Goal: Task Accomplishment & Management: Manage account settings

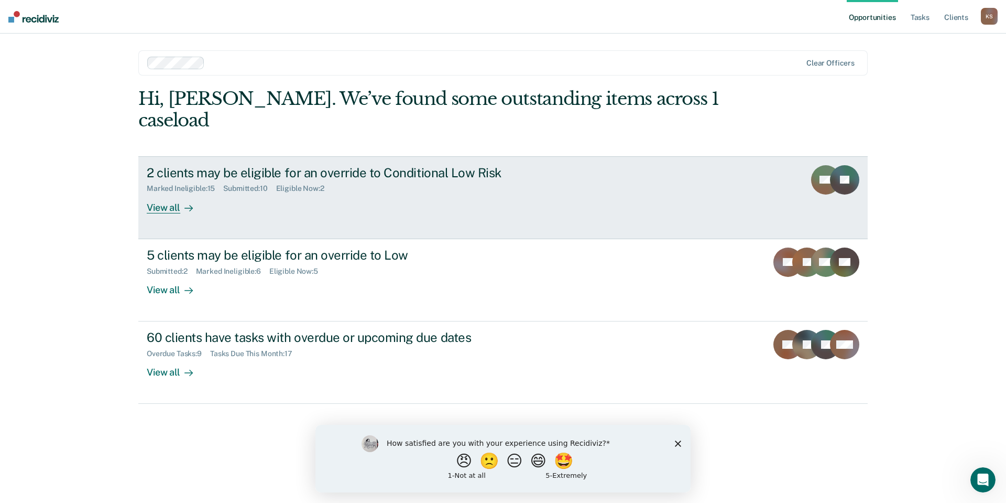
click at [274, 165] on div "2 clients may be eligible for an override to Conditional Low Risk Marked Inelig…" at bounding box center [343, 189] width 393 height 48
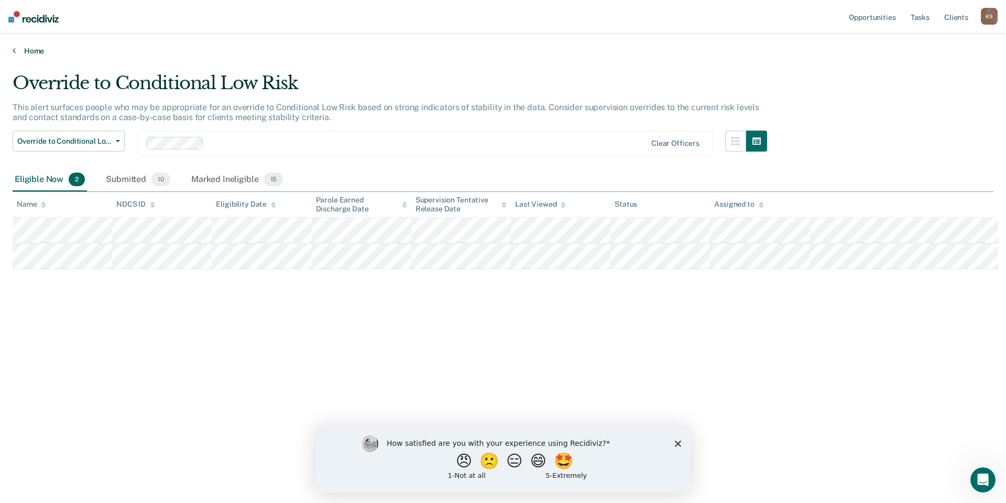
click at [20, 46] on link "Home" at bounding box center [503, 50] width 981 height 9
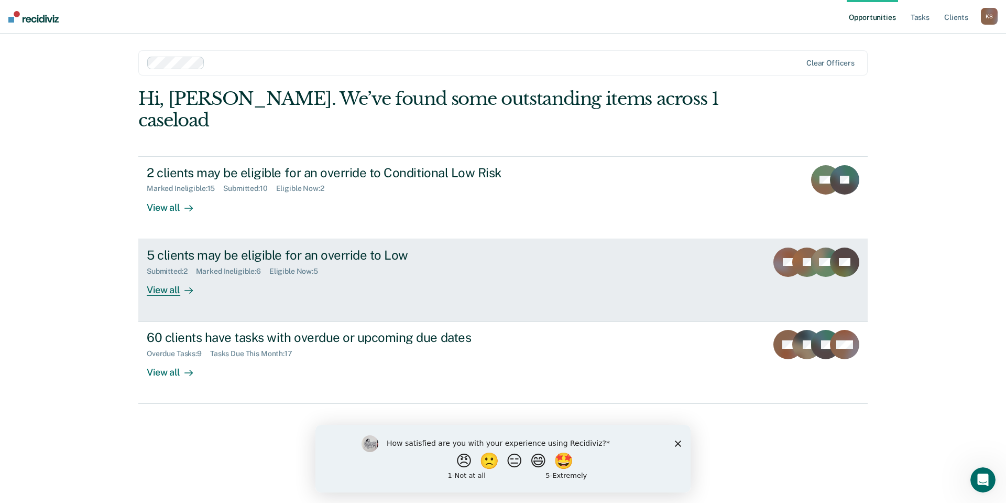
click at [229, 247] on div "5 clients may be eligible for an override to Low" at bounding box center [331, 254] width 368 height 15
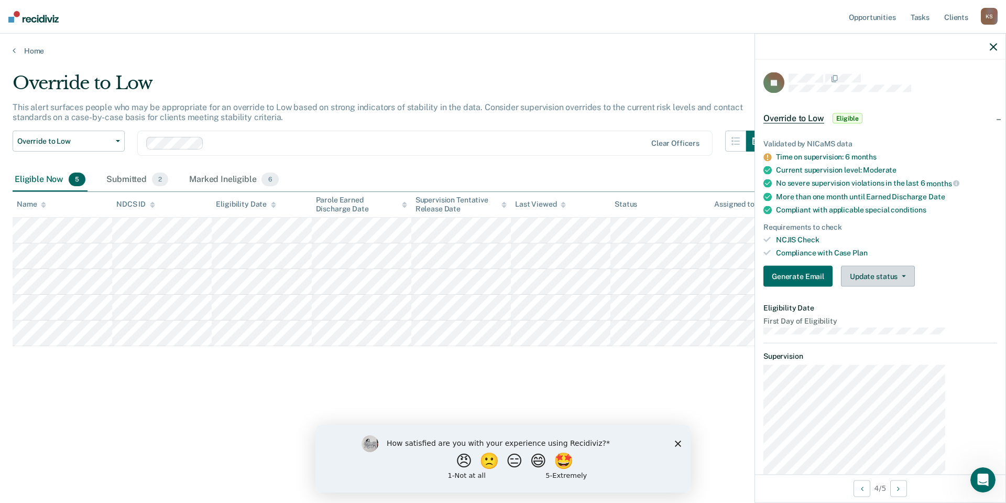
click at [909, 266] on button "Update status" at bounding box center [878, 276] width 74 height 21
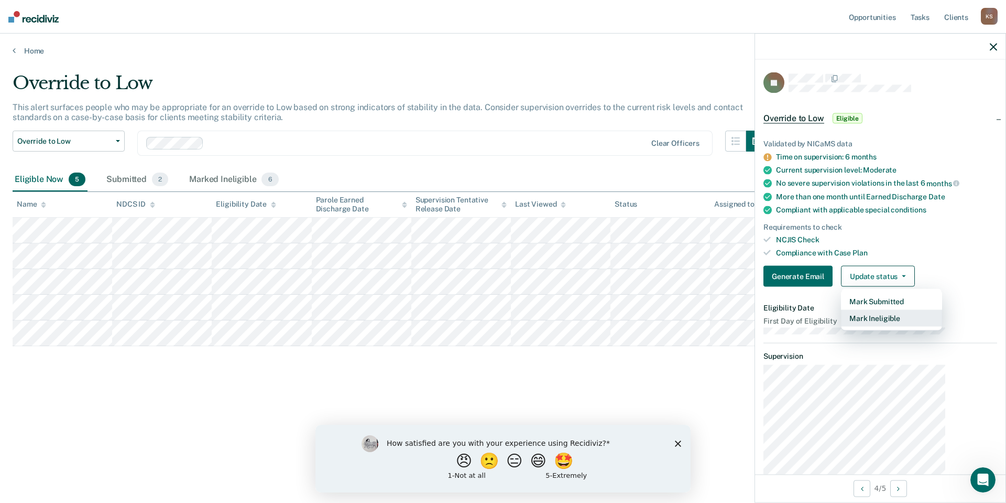
click at [908, 310] on button "Mark Ineligible" at bounding box center [891, 318] width 101 height 17
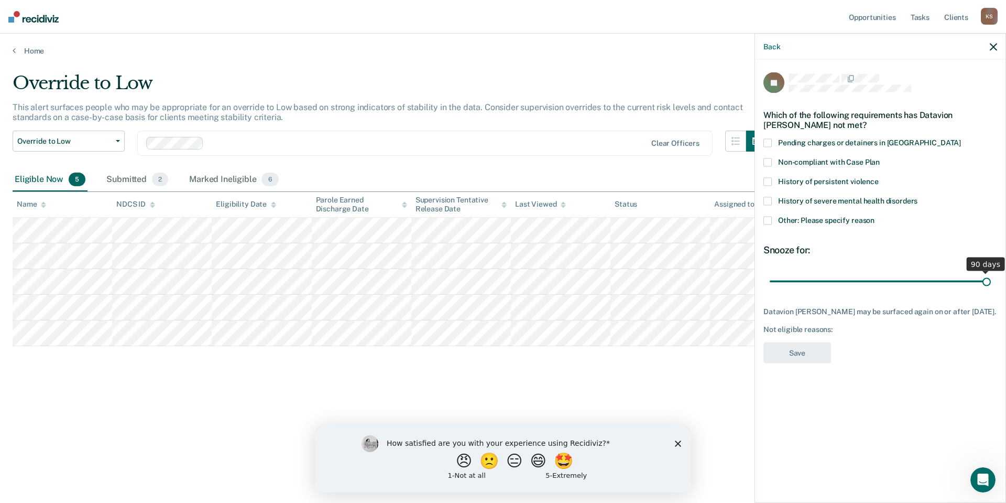
drag, startPoint x: 875, startPoint y: 236, endPoint x: 1037, endPoint y: 254, distance: 163.4
type input "90"
click at [991, 272] on input "range" at bounding box center [880, 281] width 221 height 18
click at [848, 215] on span "Other: Please specify reason" at bounding box center [826, 219] width 96 height 8
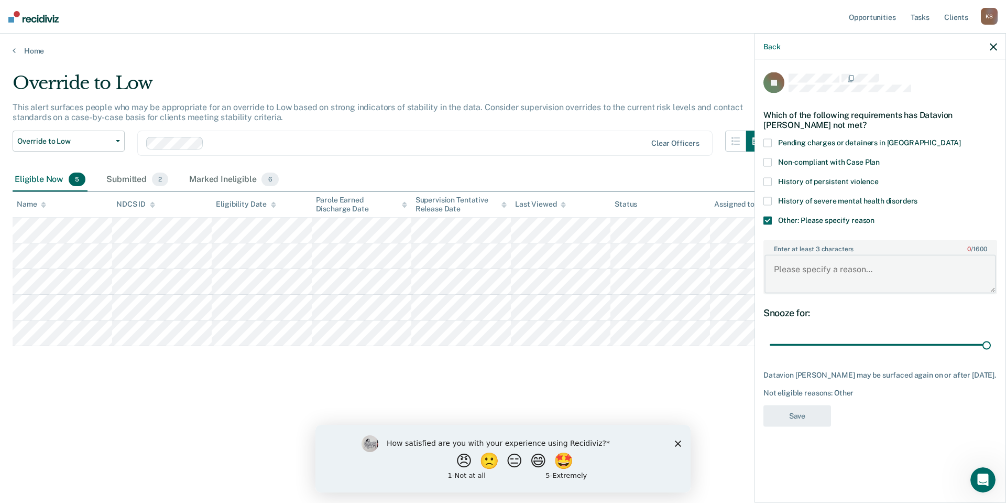
click at [828, 255] on textarea "Enter at least 3 characters 0 / 1600" at bounding box center [881, 274] width 232 height 39
type textarea "Client recently tested positive for THC"
click at [831, 405] on button "Save" at bounding box center [798, 415] width 68 height 21
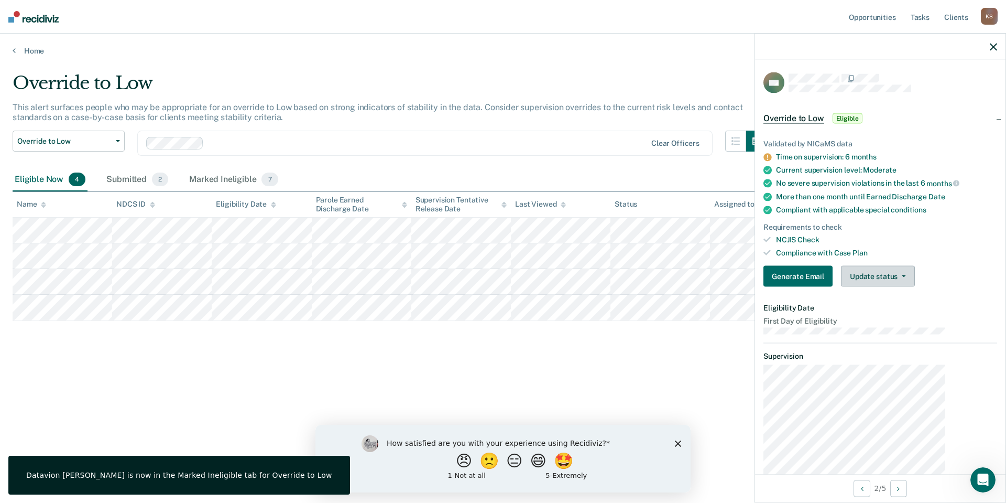
click at [886, 266] on button "Update status" at bounding box center [878, 276] width 74 height 21
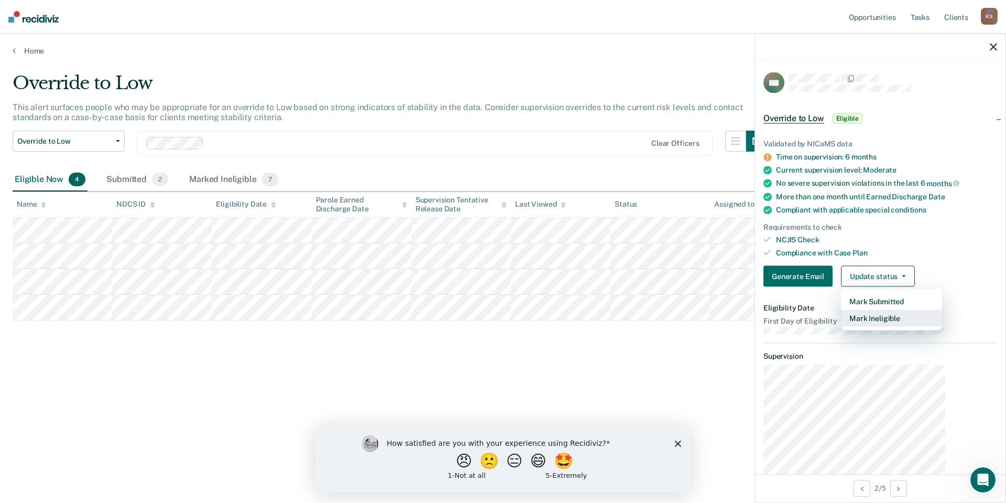
click at [889, 310] on button "Mark Ineligible" at bounding box center [891, 318] width 101 height 17
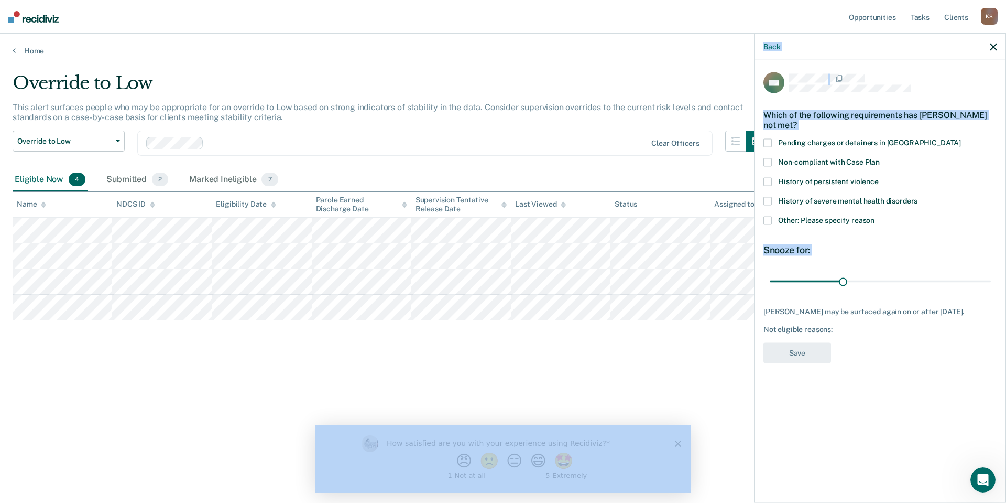
drag, startPoint x: 873, startPoint y: 233, endPoint x: 1060, endPoint y: 248, distance: 187.2
click at [1006, 248] on html "Looks like you’re using Internet Explorer 11. For faster loading and a better e…" at bounding box center [503, 251] width 1006 height 503
click at [920, 272] on input "range" at bounding box center [880, 281] width 221 height 18
click at [962, 272] on input "range" at bounding box center [880, 281] width 221 height 18
click at [979, 272] on input "range" at bounding box center [880, 281] width 221 height 18
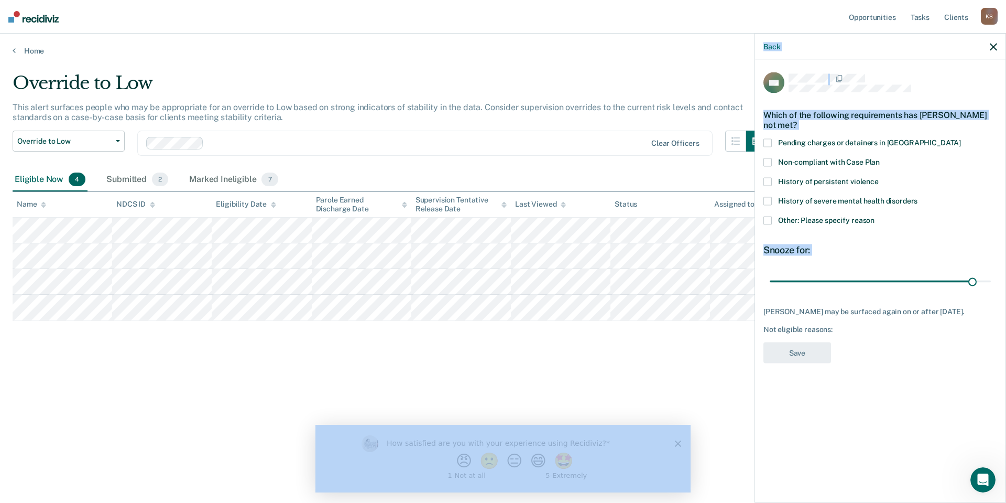
click at [995, 272] on div "84 days" at bounding box center [881, 281] width 234 height 18
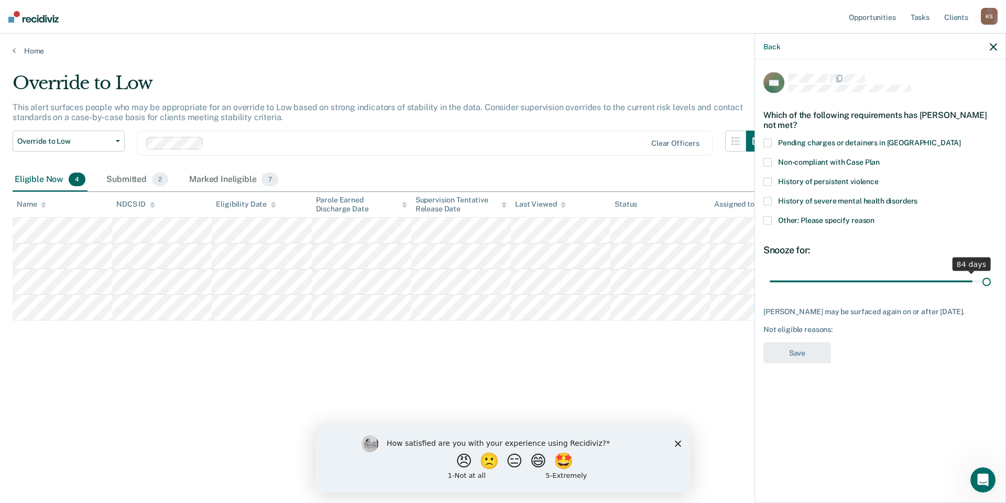
type input "90"
click at [990, 272] on input "range" at bounding box center [880, 281] width 221 height 18
click at [842, 215] on span "Other: Please specify reason" at bounding box center [826, 219] width 96 height 8
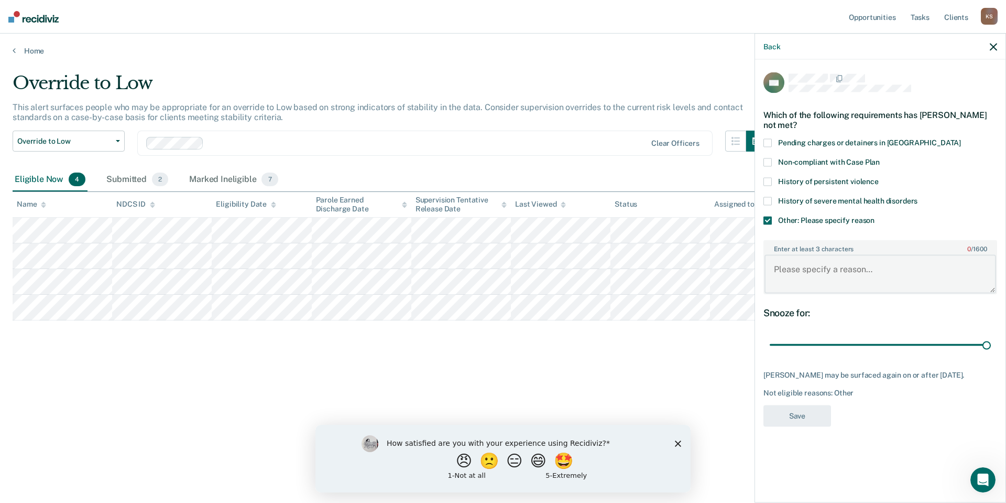
click at [855, 255] on textarea "Enter at least 3 characters 0 / 1600" at bounding box center [881, 274] width 232 height 39
type textarea "Client has only been on parole for 6 months."
click at [831, 405] on button "Save" at bounding box center [798, 415] width 68 height 21
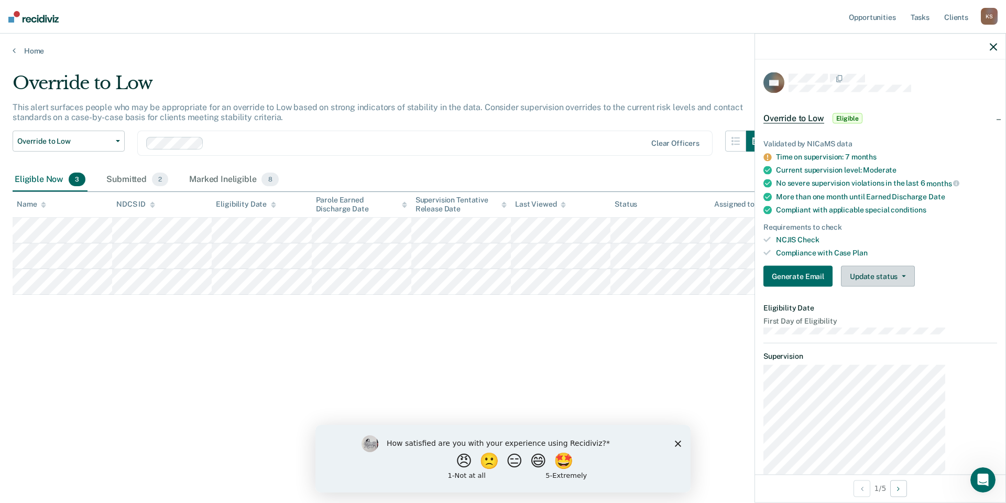
click at [913, 266] on button "Update status" at bounding box center [878, 276] width 74 height 21
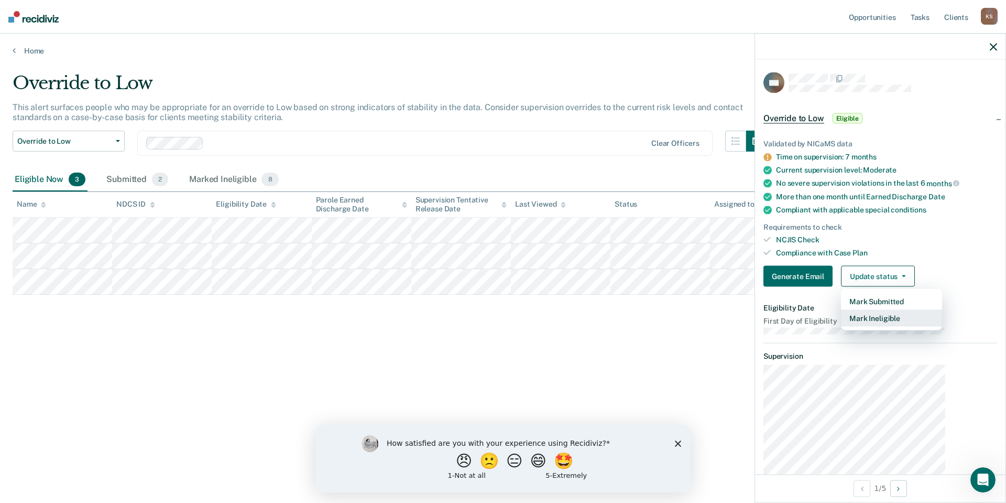
click at [915, 310] on button "Mark Ineligible" at bounding box center [891, 318] width 101 height 17
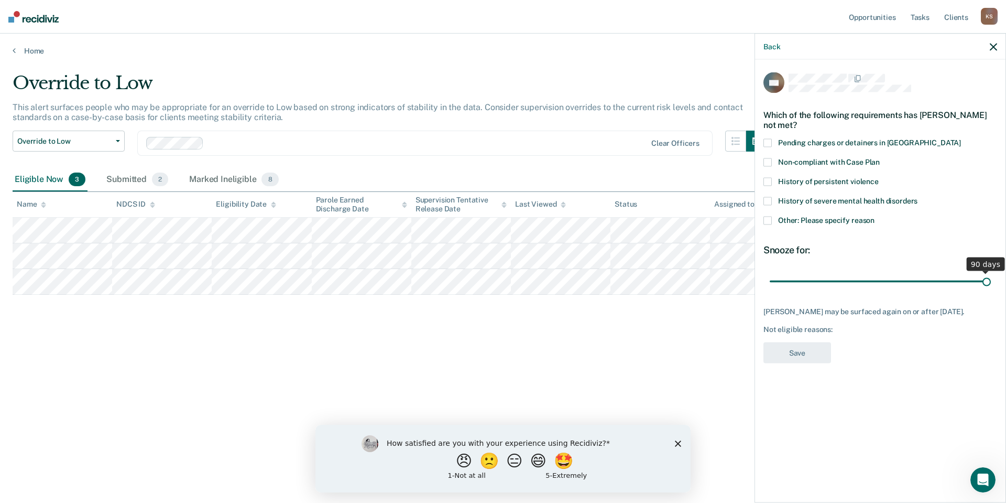
drag, startPoint x: 875, startPoint y: 238, endPoint x: 1012, endPoint y: 237, distance: 136.3
type input "90"
click at [991, 272] on input "range" at bounding box center [880, 281] width 221 height 18
click at [831, 215] on span "Other: Please specify reason" at bounding box center [826, 219] width 96 height 8
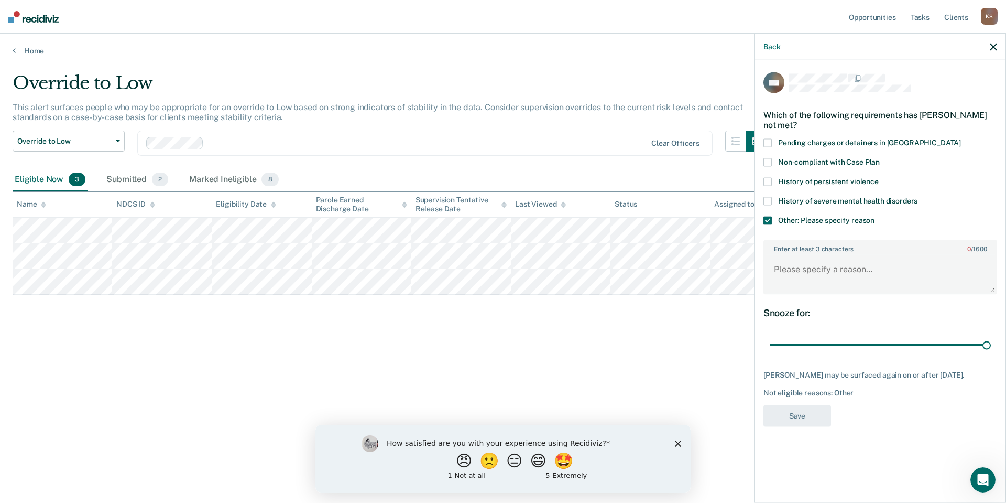
click at [856, 253] on div "Enter at least 3 characters 0 / 1600" at bounding box center [881, 266] width 234 height 63
click at [849, 255] on textarea "Enter at least 3 characters 0 / 1600" at bounding box center [881, 274] width 232 height 39
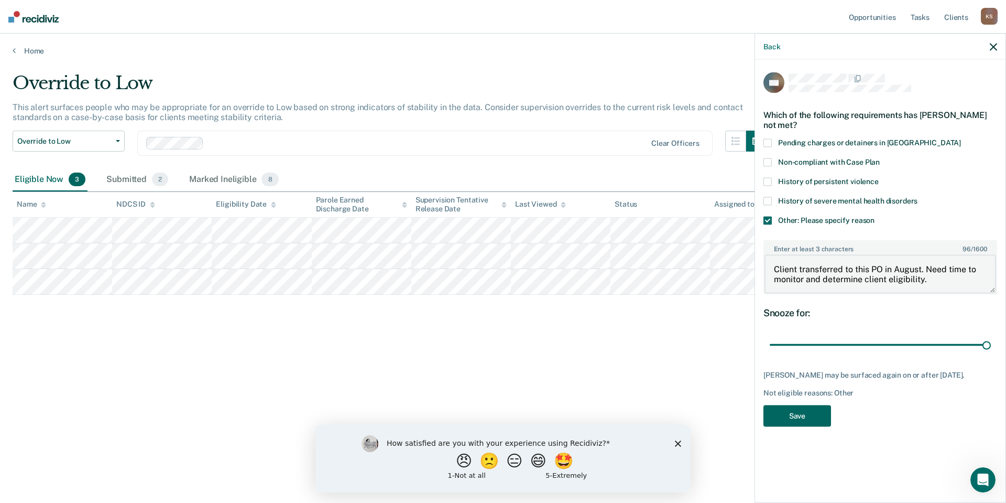
type textarea "Client transferred to this PO in August. Need time to monitor and determine cli…"
click at [831, 405] on button "Save" at bounding box center [798, 415] width 68 height 21
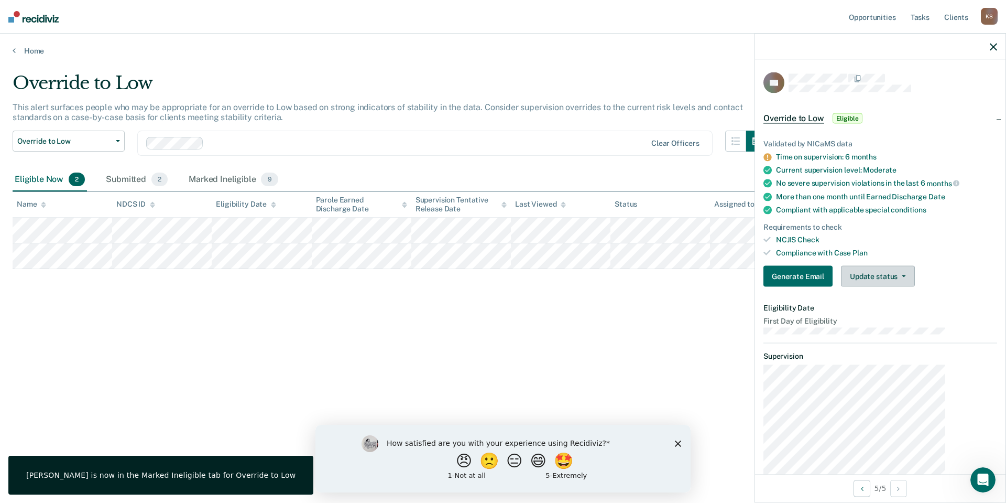
click at [900, 266] on button "Update status" at bounding box center [878, 276] width 74 height 21
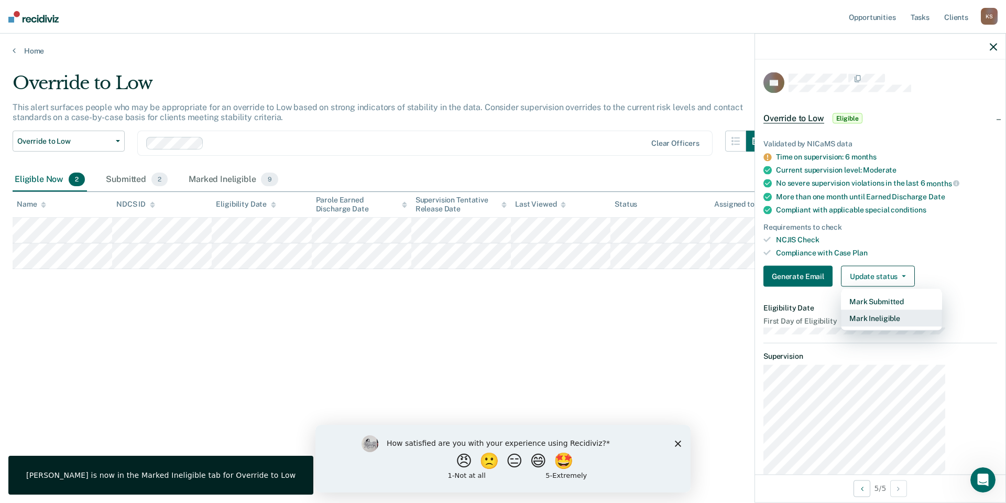
click at [913, 310] on button "Mark Ineligible" at bounding box center [891, 318] width 101 height 17
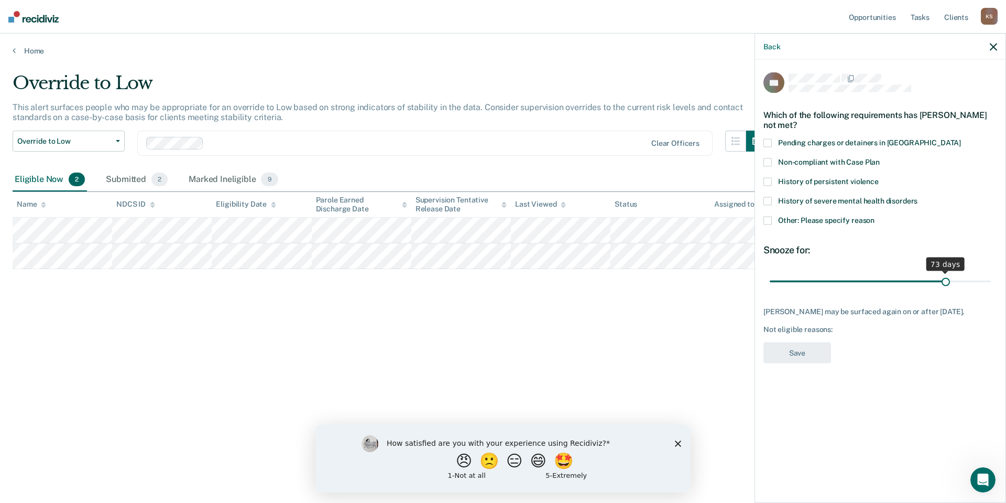
click at [957, 272] on input "range" at bounding box center [880, 281] width 221 height 18
click at [997, 272] on div "73 days" at bounding box center [881, 281] width 234 height 18
type input "90"
click at [991, 272] on input "range" at bounding box center [880, 281] width 221 height 18
click at [852, 216] on label "Other: Please specify reason" at bounding box center [881, 221] width 234 height 11
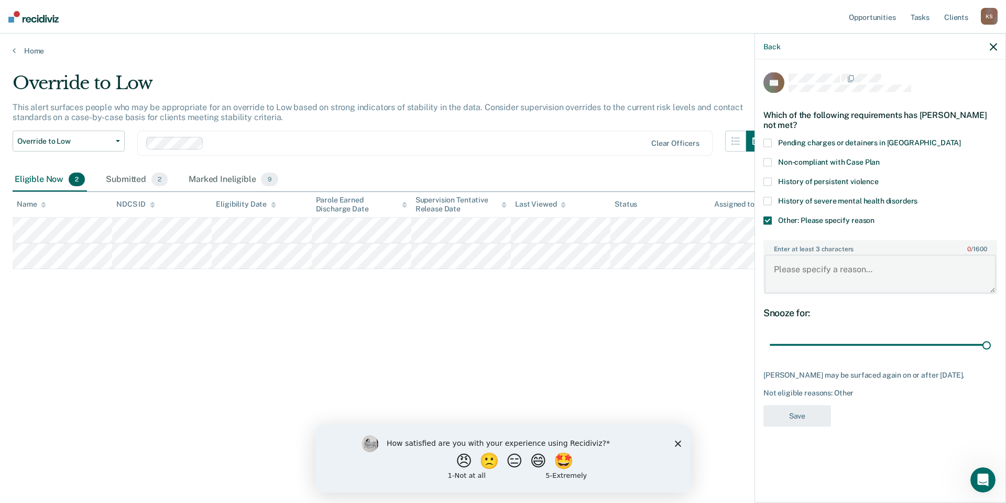
click at [877, 255] on textarea "Enter at least 3 characters 0 / 1600" at bounding box center [881, 274] width 232 height 39
type textarea "R"
click at [824, 157] on span "Non-compliant with Case Plan" at bounding box center [829, 161] width 102 height 8
click at [844, 255] on textarea "Enter at least 3 characters 0 / 1600" at bounding box center [881, 274] width 232 height 39
type textarea "M"
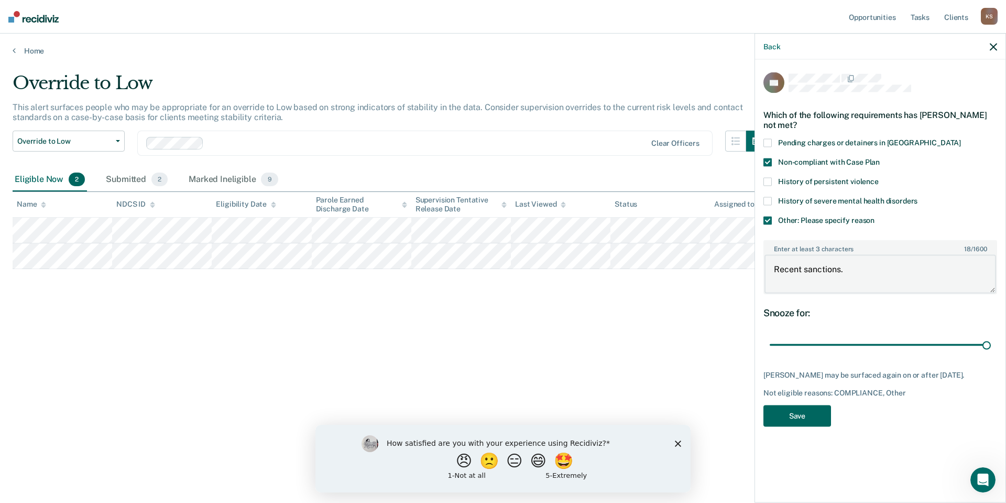
type textarea "Recent sanctions."
click at [831, 405] on button "Save" at bounding box center [798, 415] width 68 height 21
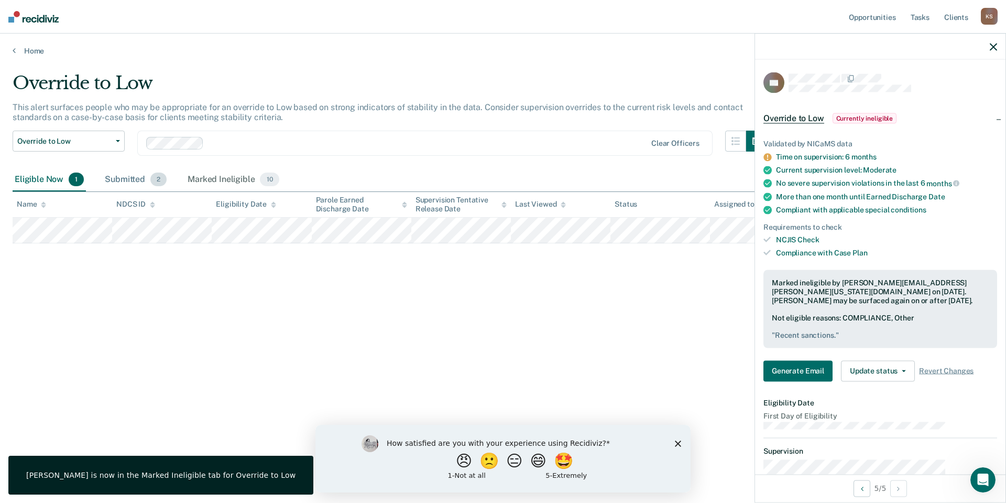
click at [117, 168] on div "Submitted 2" at bounding box center [136, 179] width 66 height 23
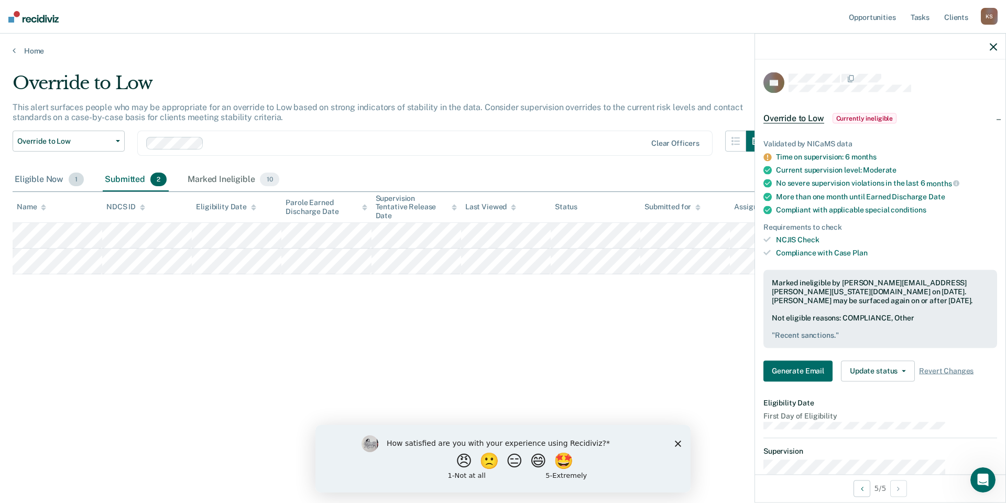
click at [31, 168] on div "Eligible Now 1" at bounding box center [49, 179] width 73 height 23
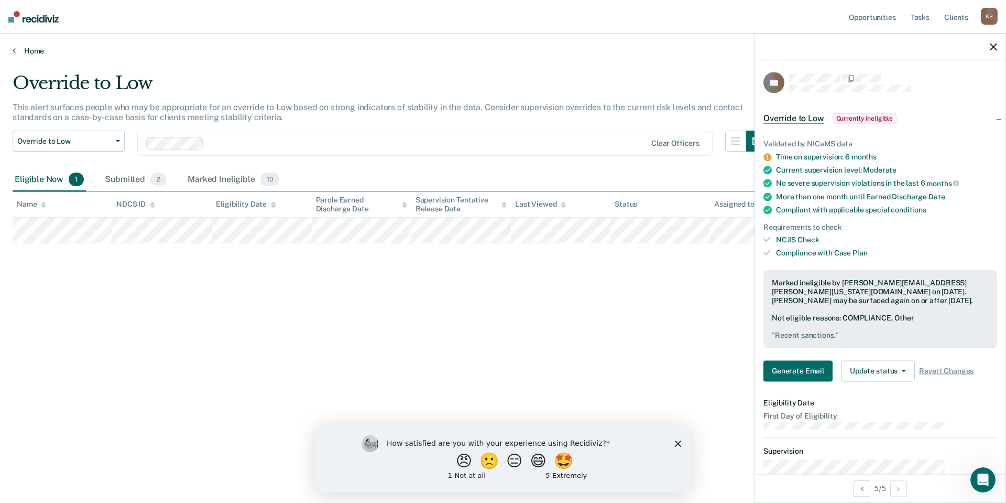
click at [17, 46] on link "Home" at bounding box center [503, 50] width 981 height 9
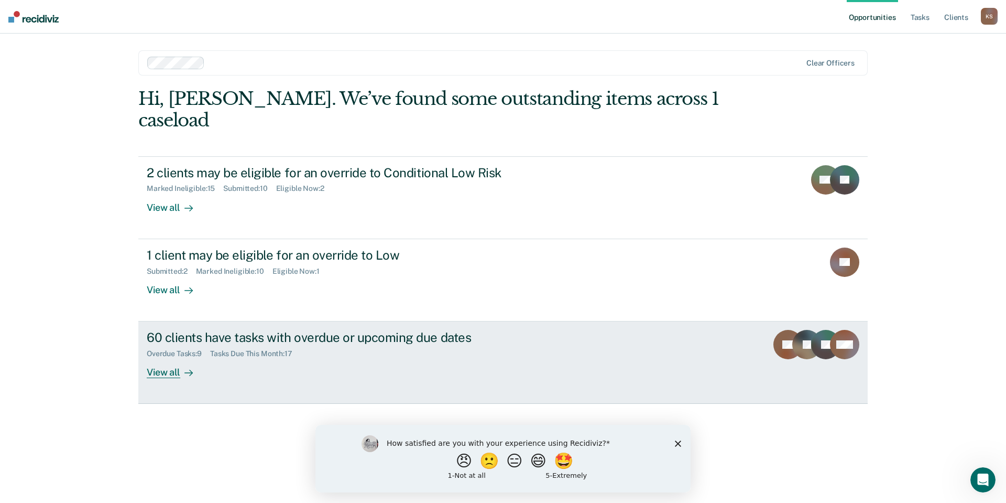
click at [196, 330] on div "60 clients have tasks with overdue or upcoming due dates" at bounding box center [331, 337] width 368 height 15
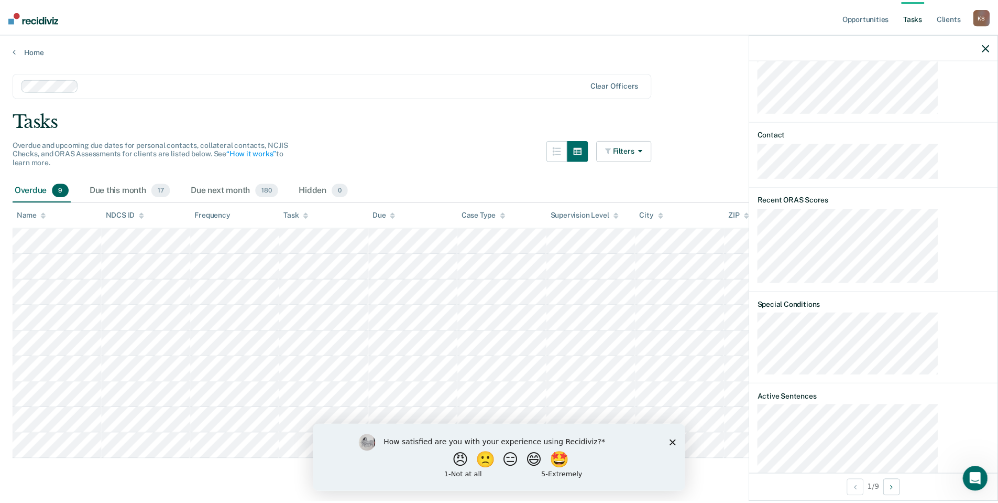
scroll to position [472, 0]
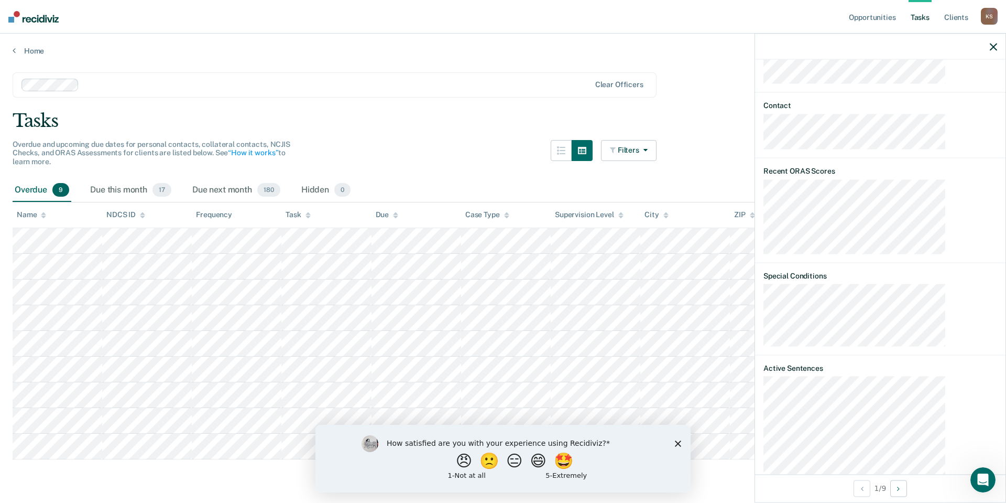
click at [360, 140] on div "Overdue and upcoming due dates for personal contacts, collateral contacts, NCJI…" at bounding box center [335, 159] width 644 height 39
click at [101, 179] on div "Due this month 17" at bounding box center [130, 190] width 85 height 23
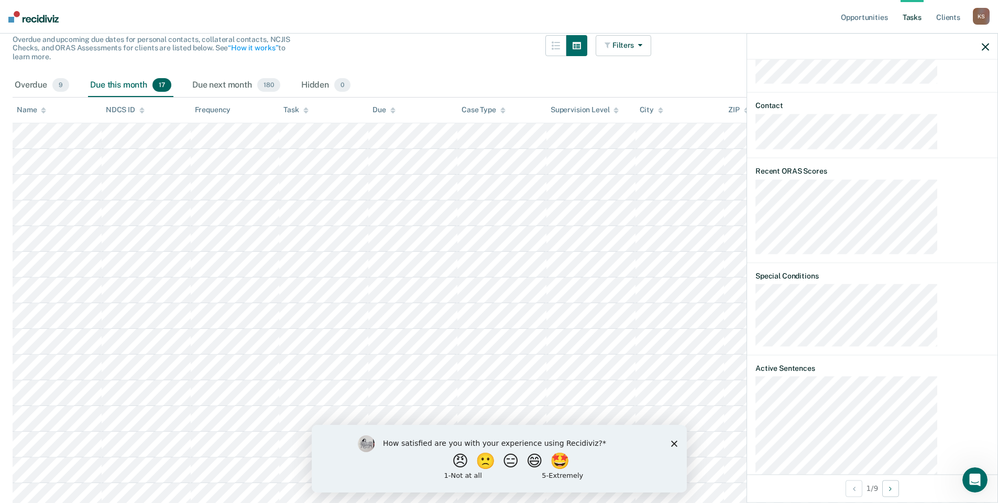
scroll to position [0, 0]
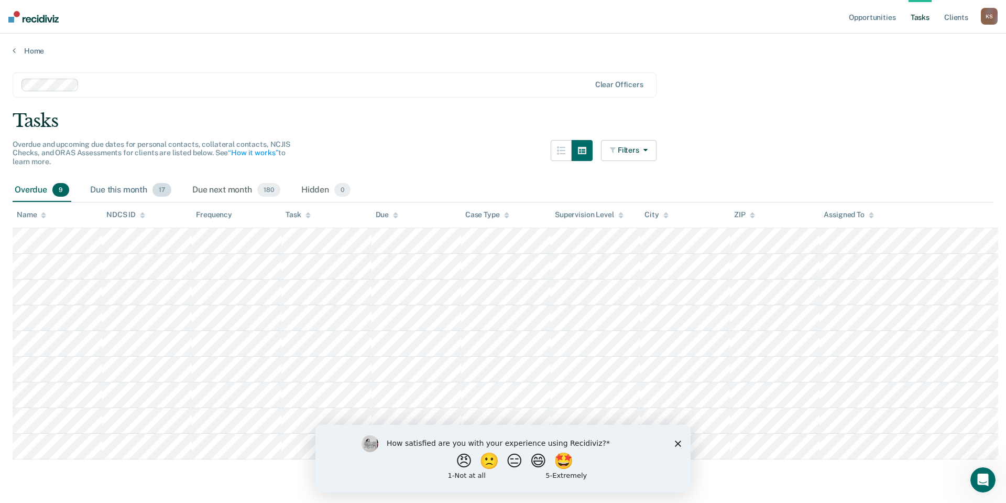
click at [103, 179] on div "Due this month 17" at bounding box center [130, 190] width 85 height 23
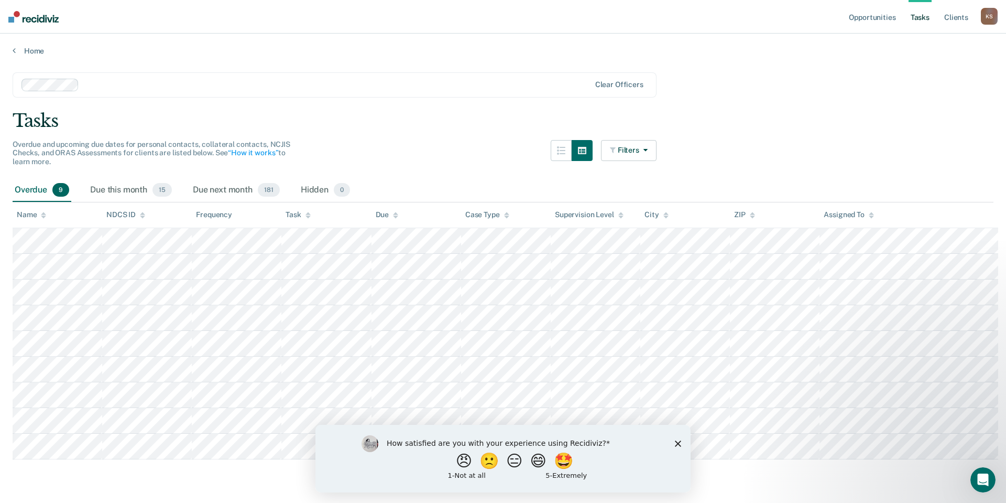
drag, startPoint x: 85, startPoint y: 147, endPoint x: 64, endPoint y: 134, distance: 24.7
click at [88, 179] on div "Due this month 15" at bounding box center [131, 190] width 86 height 23
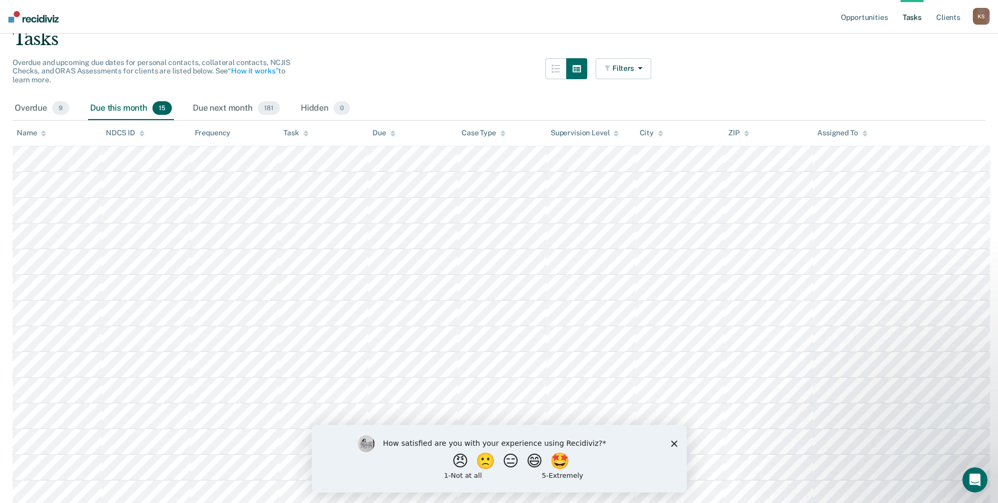
scroll to position [107, 0]
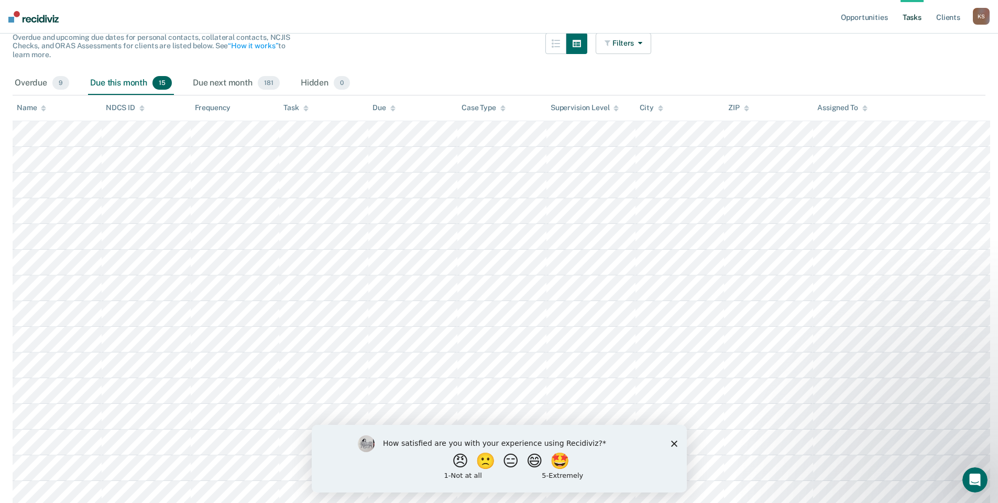
click at [680, 444] on div "How satisfied are you with your experience using Recidiviz? 😠 🙁 😑 😄 🤩 1 - Not a…" at bounding box center [498, 458] width 375 height 68
click at [675, 443] on polygon "Close survey" at bounding box center [674, 443] width 6 height 6
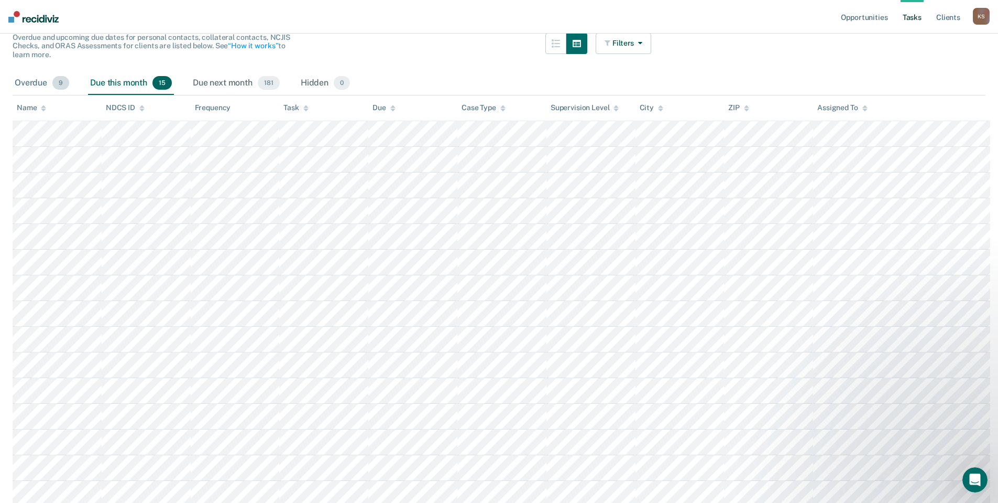
click at [16, 72] on div "Overdue 9" at bounding box center [42, 83] width 59 height 23
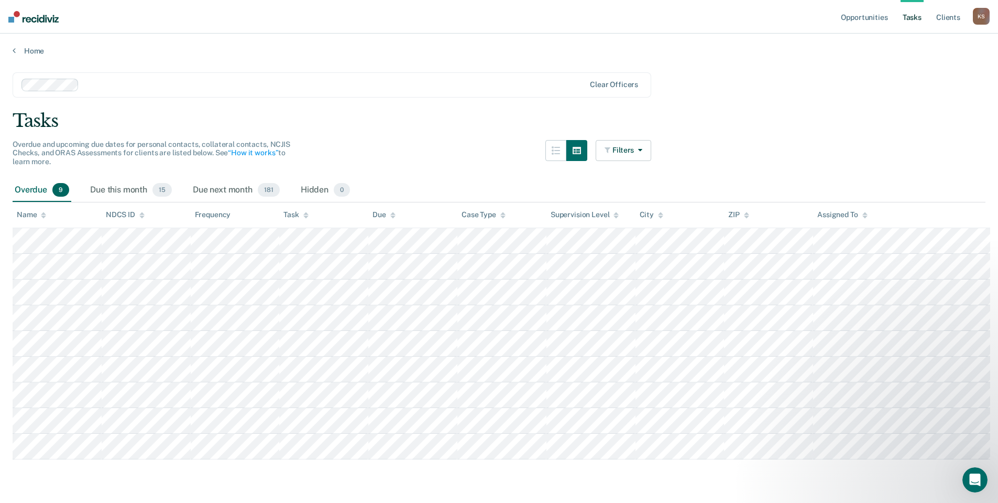
scroll to position [0, 0]
click at [106, 179] on div "Due this month 15" at bounding box center [131, 190] width 86 height 23
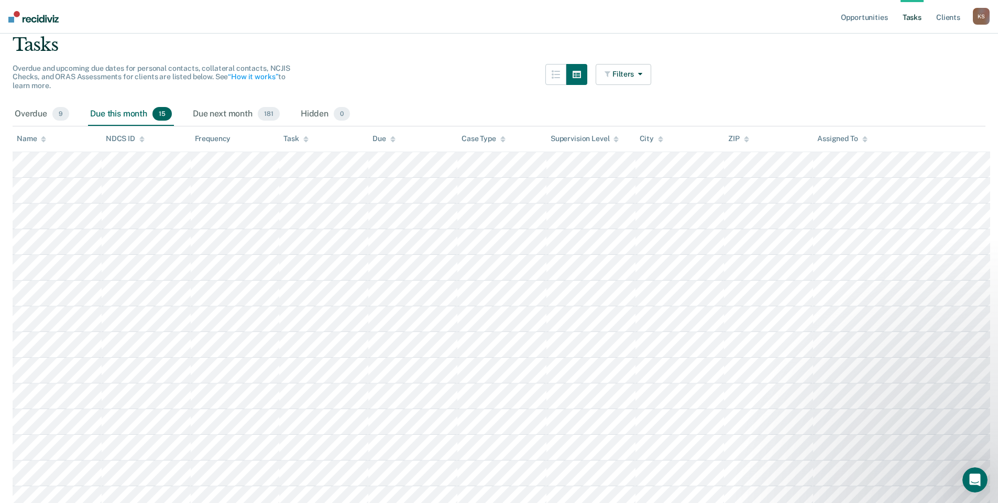
scroll to position [107, 0]
